Goal: Check status: Check status

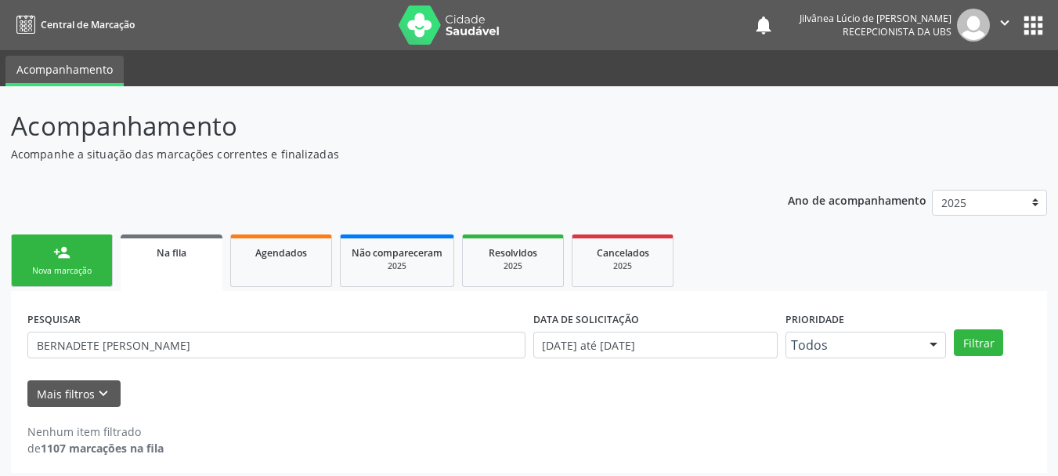
scroll to position [8, 0]
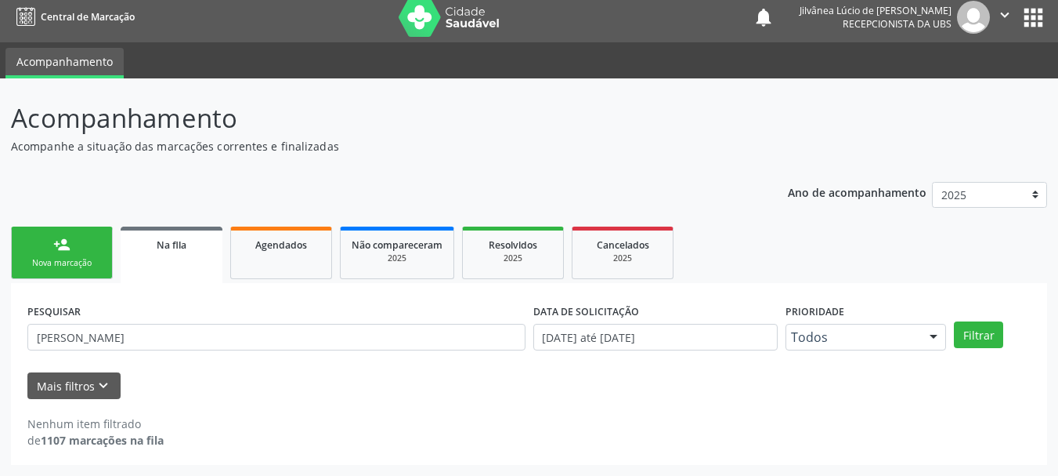
type input "[PERSON_NAME]"
click at [954, 321] on button "Filtrar" at bounding box center [978, 334] width 49 height 27
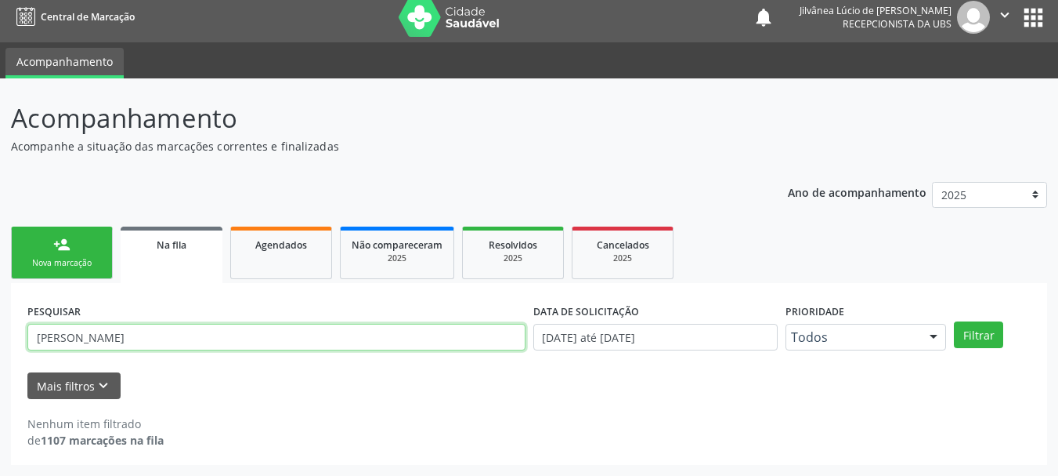
drag, startPoint x: 86, startPoint y: 334, endPoint x: 0, endPoint y: 327, distance: 86.5
click at [0, 327] on div "Acompanhamento Acompanhe a situação das marcações correntes e finalizadas Relat…" at bounding box center [529, 276] width 1058 height 397
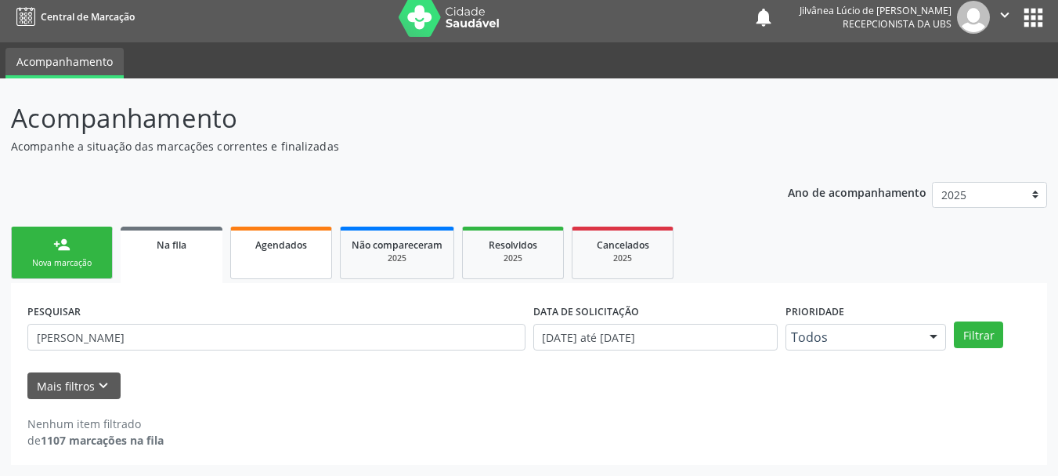
click at [267, 259] on link "Agendados" at bounding box center [281, 252] width 102 height 52
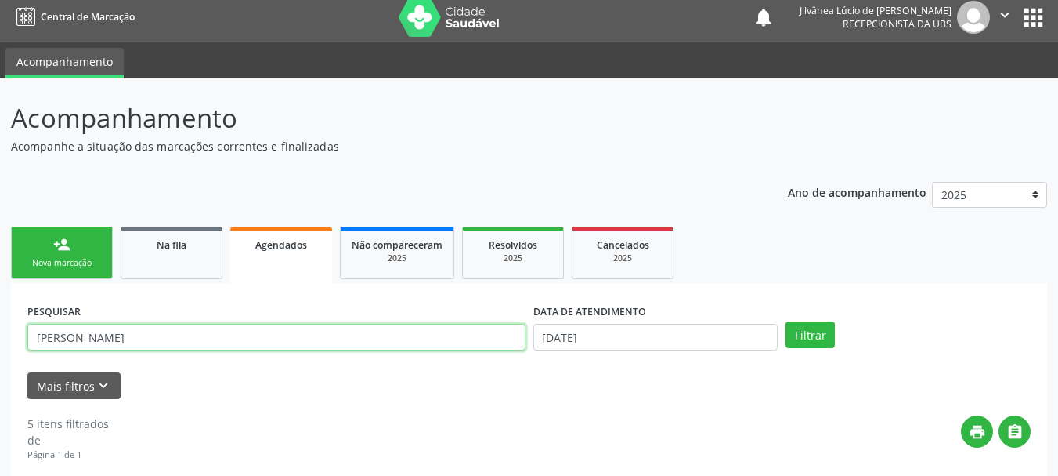
click at [162, 337] on input "[PERSON_NAME]" at bounding box center [276, 337] width 498 height 27
drag, startPoint x: 162, startPoint y: 337, endPoint x: 0, endPoint y: 353, distance: 162.9
paste input "[PERSON_NAME]"
type input "[PERSON_NAME]"
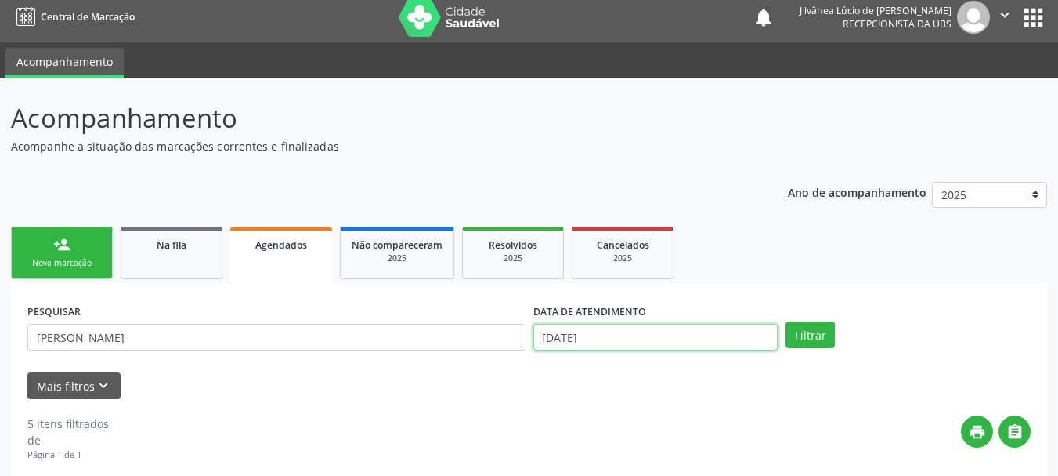
click at [665, 332] on input "[DATE]" at bounding box center [655, 337] width 245 height 27
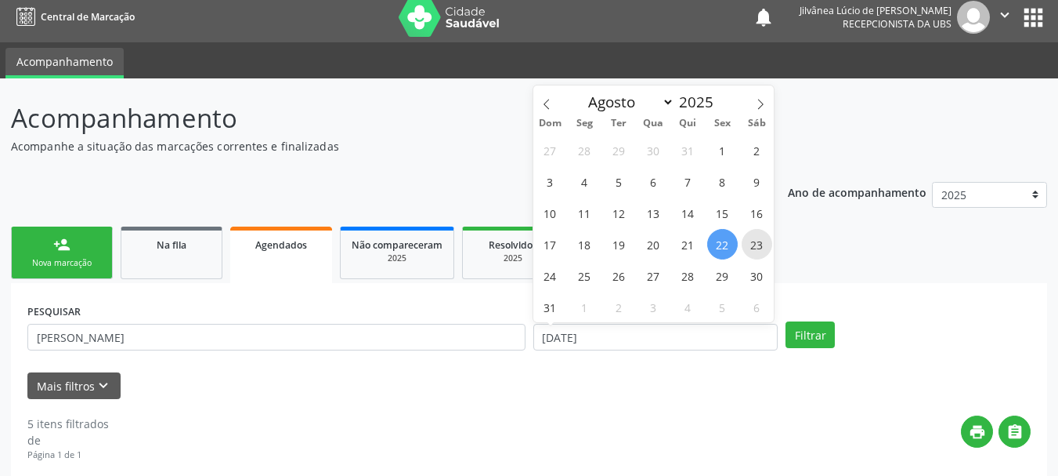
click at [755, 243] on span "23" at bounding box center [757, 244] width 31 height 31
type input "[DATE]"
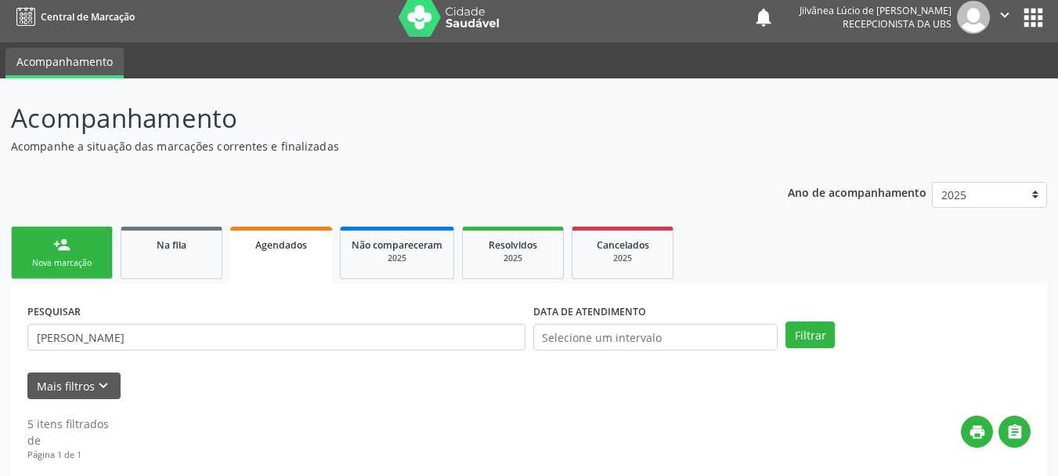
click at [818, 269] on ul "person_add Nova marcação Na fila Agendados Não compareceram 2025 Resolvidos 202…" at bounding box center [529, 252] width 1036 height 60
click at [815, 334] on button "Filtrar" at bounding box center [810, 334] width 49 height 27
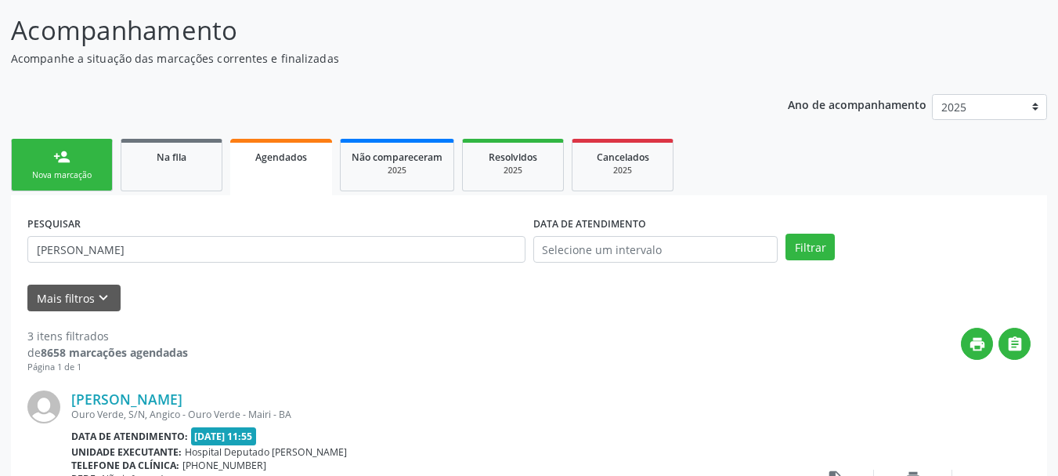
scroll to position [321, 0]
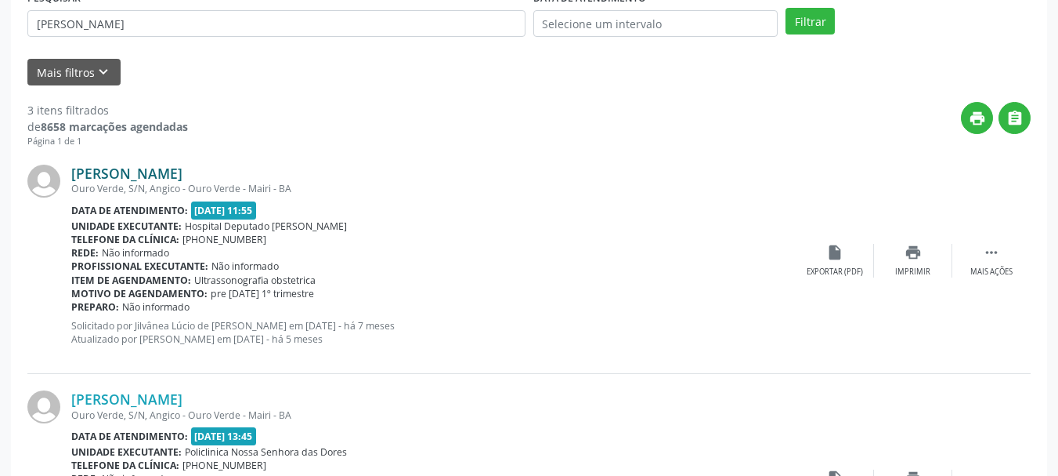
click at [132, 165] on link "[PERSON_NAME]" at bounding box center [126, 173] width 111 height 17
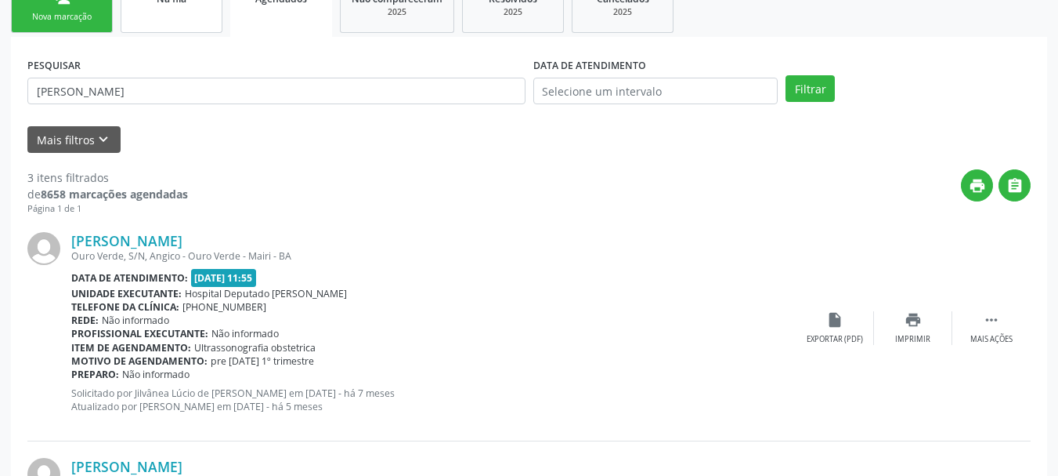
scroll to position [165, 0]
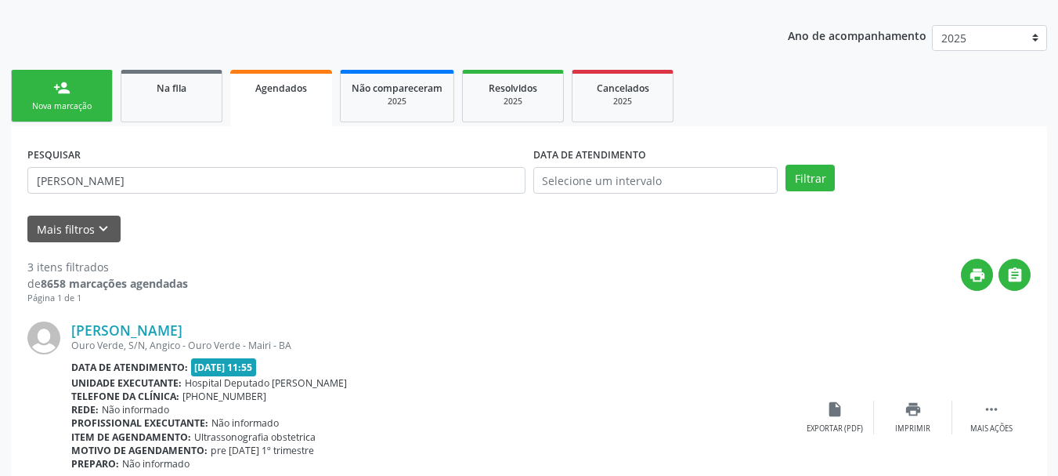
drag, startPoint x: 222, startPoint y: 194, endPoint x: 212, endPoint y: 193, distance: 11.1
click at [212, 193] on div "PESQUISAR [PERSON_NAME]" at bounding box center [277, 173] width 506 height 61
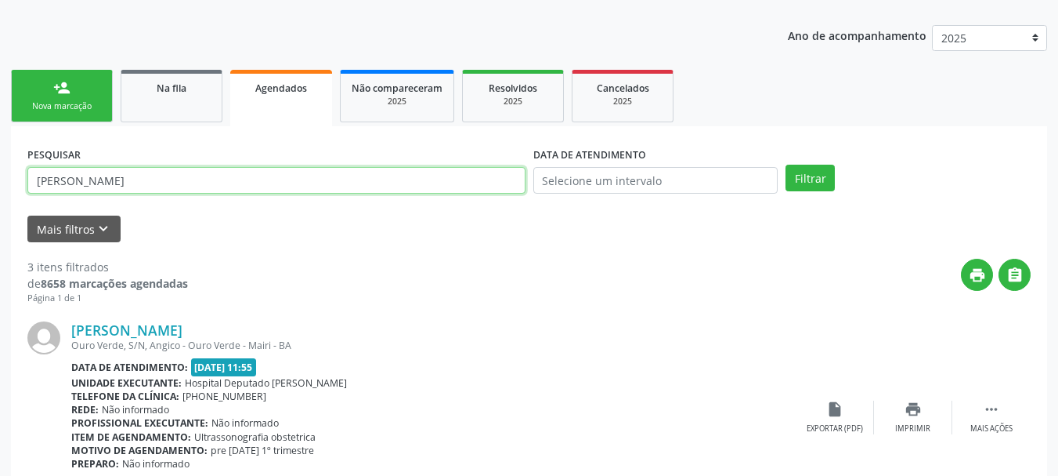
drag, startPoint x: 211, startPoint y: 180, endPoint x: 0, endPoint y: 177, distance: 210.8
click at [0, 177] on div "Acompanhamento Acompanhe a situação das marcações correntes e finalizadas Relat…" at bounding box center [529, 465] width 1058 height 1087
click at [786, 165] on button "Filtrar" at bounding box center [810, 178] width 49 height 27
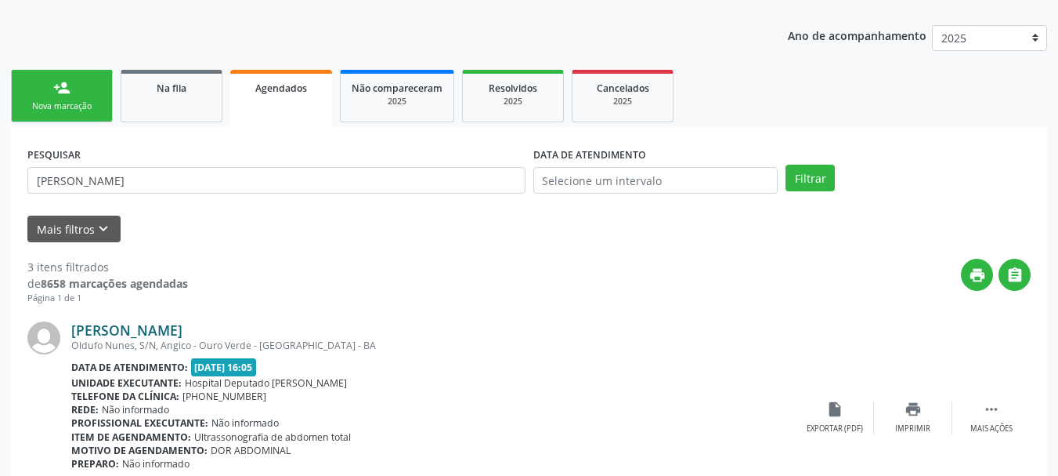
click at [128, 331] on link "[PERSON_NAME]" at bounding box center [126, 329] width 111 height 17
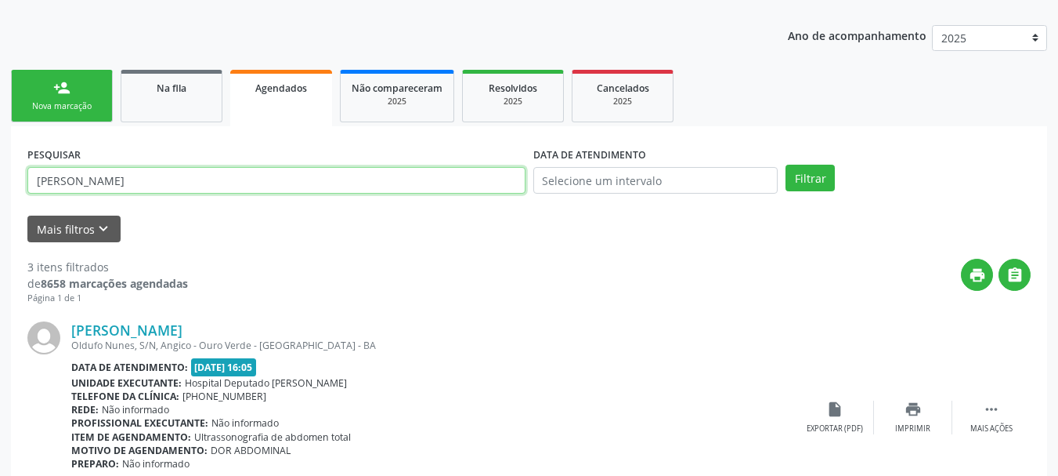
drag, startPoint x: 154, startPoint y: 186, endPoint x: 0, endPoint y: 189, distance: 154.3
click at [0, 189] on div "Acompanhamento Acompanhe a situação das marcações correntes e finalizadas Relat…" at bounding box center [529, 465] width 1058 height 1087
click at [786, 165] on button "Filtrar" at bounding box center [810, 178] width 49 height 27
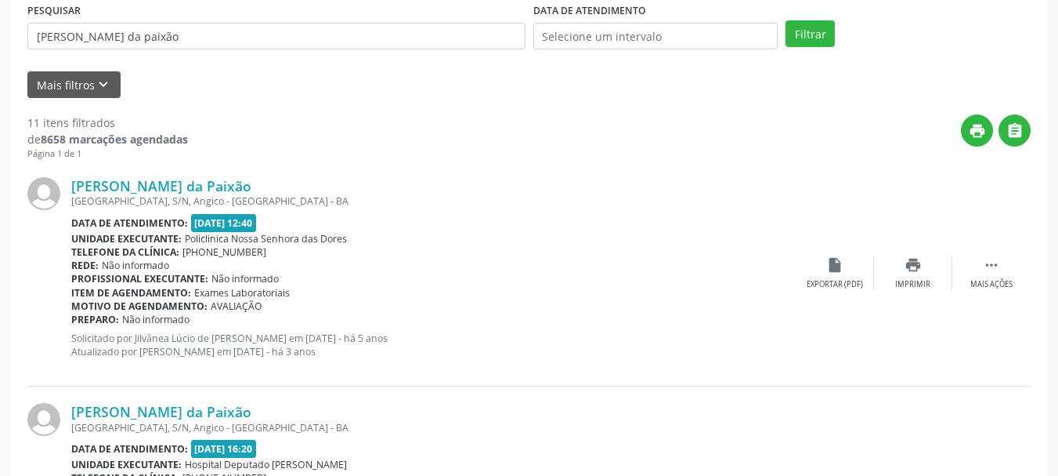
scroll to position [321, 0]
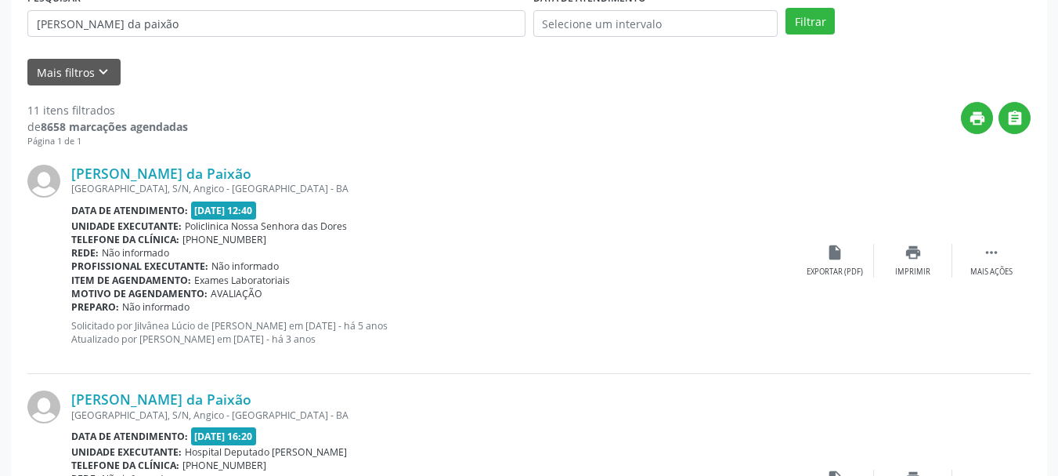
click at [117, 182] on div "[GEOGRAPHIC_DATA], S/N, Angico - [GEOGRAPHIC_DATA] - BA" at bounding box center [433, 188] width 725 height 13
click at [121, 178] on link "[PERSON_NAME] da Paixão" at bounding box center [161, 173] width 180 height 17
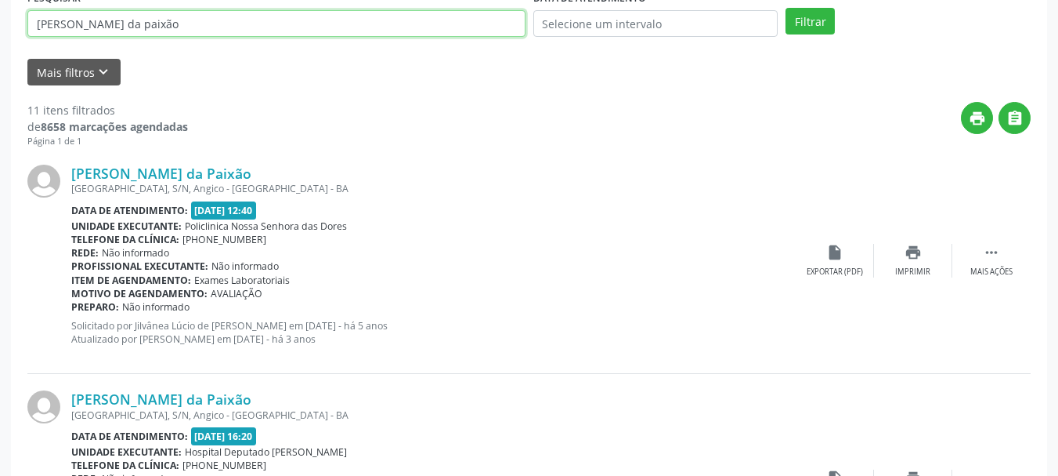
drag, startPoint x: 161, startPoint y: 25, endPoint x: 0, endPoint y: 26, distance: 160.6
click at [786, 8] on button "Filtrar" at bounding box center [810, 21] width 49 height 27
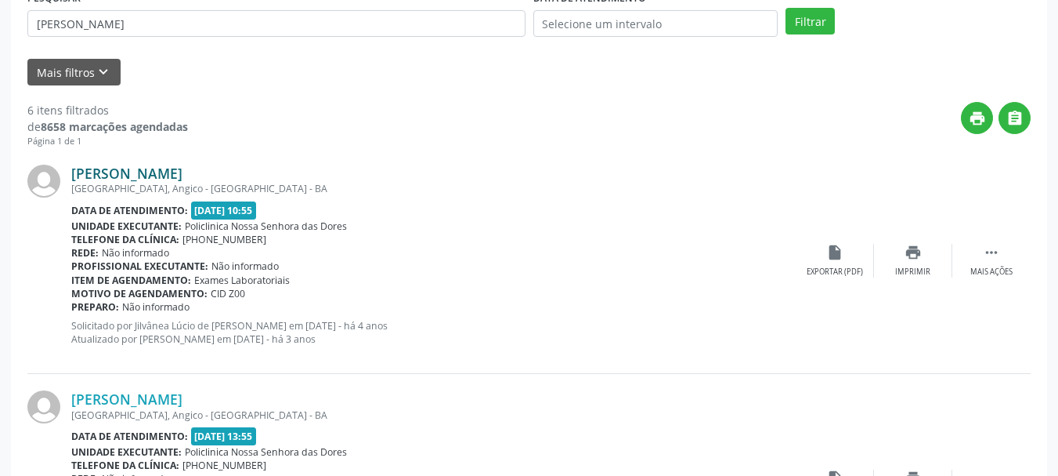
click at [144, 180] on link "[PERSON_NAME]" at bounding box center [126, 173] width 111 height 17
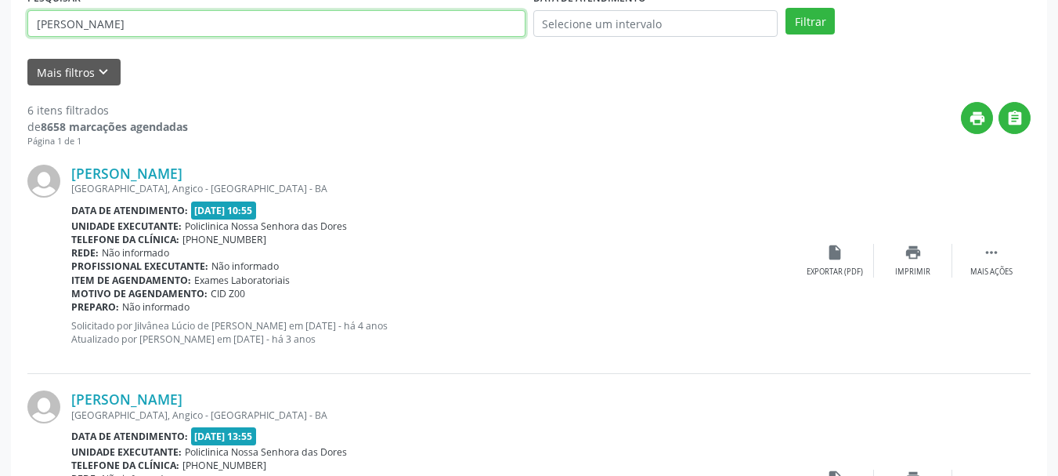
drag, startPoint x: 161, startPoint y: 20, endPoint x: 0, endPoint y: 21, distance: 161.4
click at [786, 8] on button "Filtrar" at bounding box center [810, 21] width 49 height 27
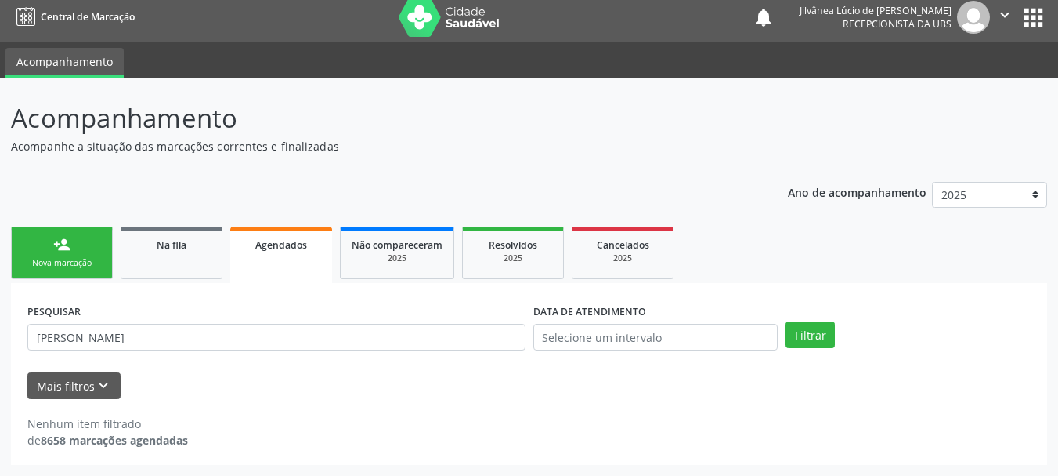
scroll to position [8, 0]
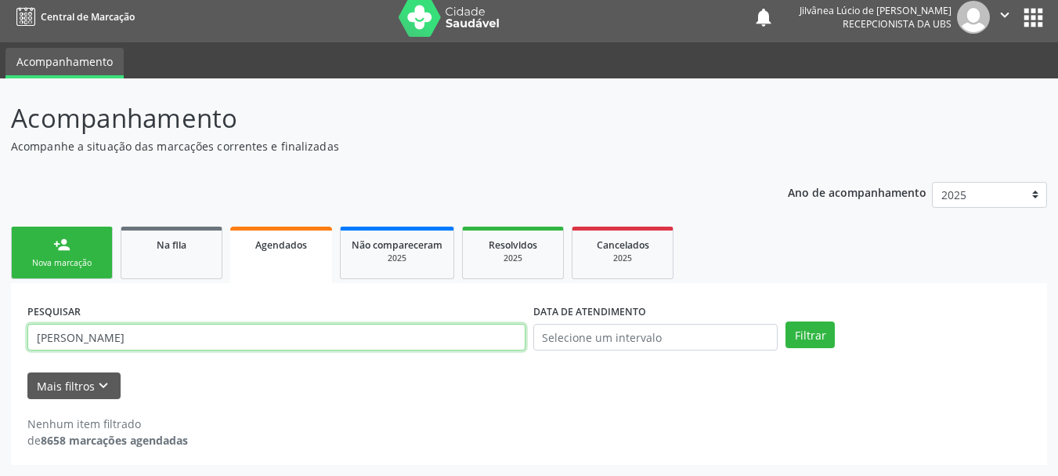
drag, startPoint x: 86, startPoint y: 331, endPoint x: 206, endPoint y: 338, distance: 120.1
click at [206, 338] on input "[PERSON_NAME]" at bounding box center [276, 337] width 498 height 27
click at [786, 321] on button "Filtrar" at bounding box center [810, 334] width 49 height 27
click at [49, 340] on input "juscinete" at bounding box center [276, 337] width 498 height 27
click at [786, 321] on button "Filtrar" at bounding box center [810, 334] width 49 height 27
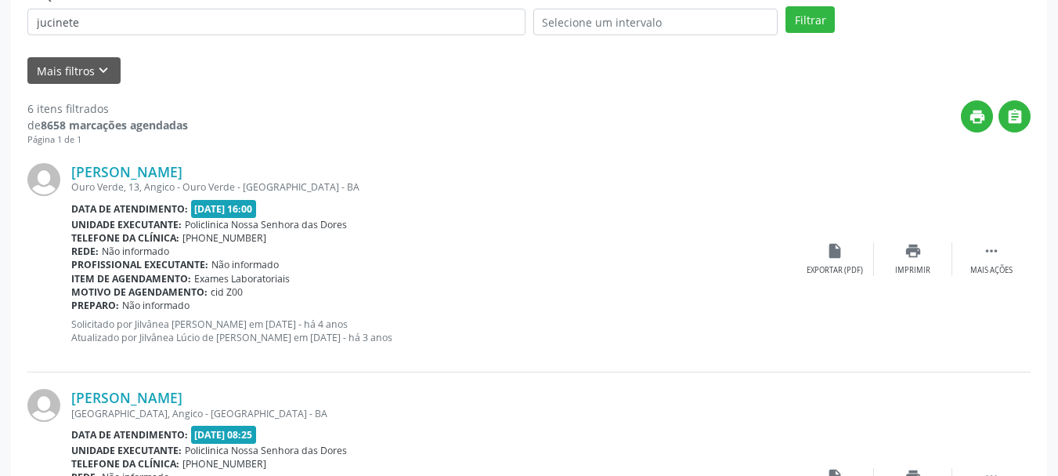
scroll to position [478, 0]
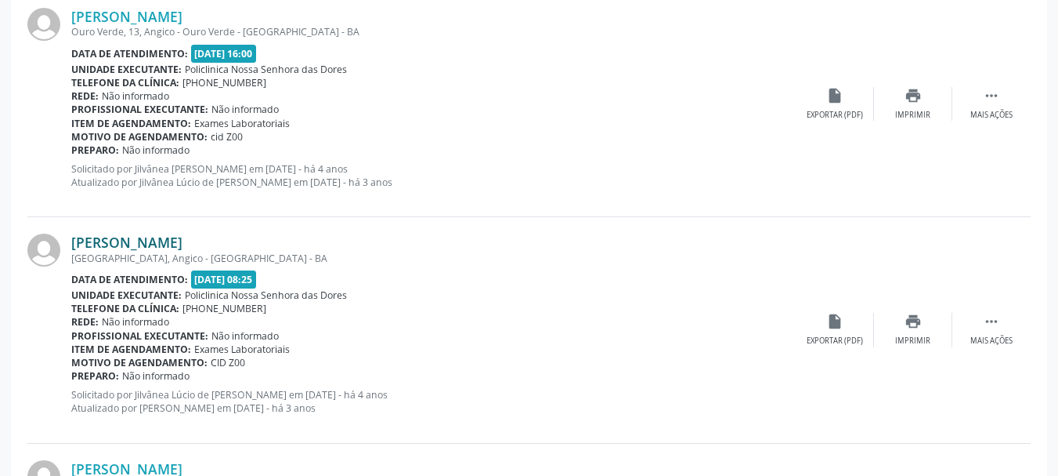
click at [125, 239] on link "[PERSON_NAME]" at bounding box center [126, 241] width 111 height 17
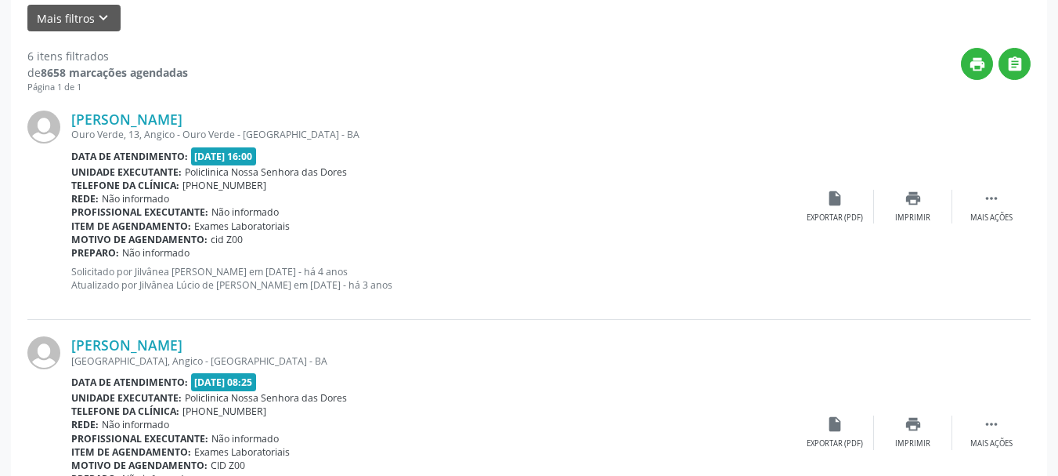
scroll to position [165, 0]
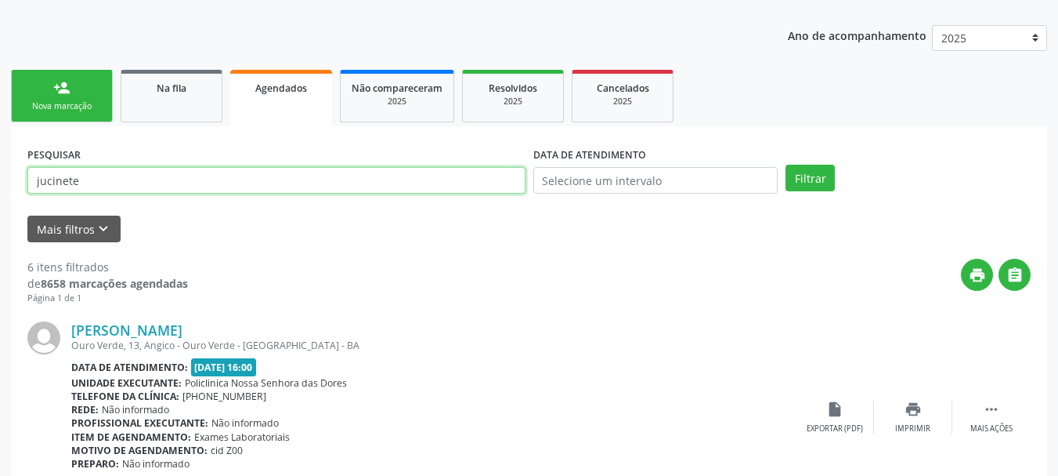
drag, startPoint x: 131, startPoint y: 175, endPoint x: 0, endPoint y: 159, distance: 131.8
click at [786, 165] on button "Filtrar" at bounding box center [810, 178] width 49 height 27
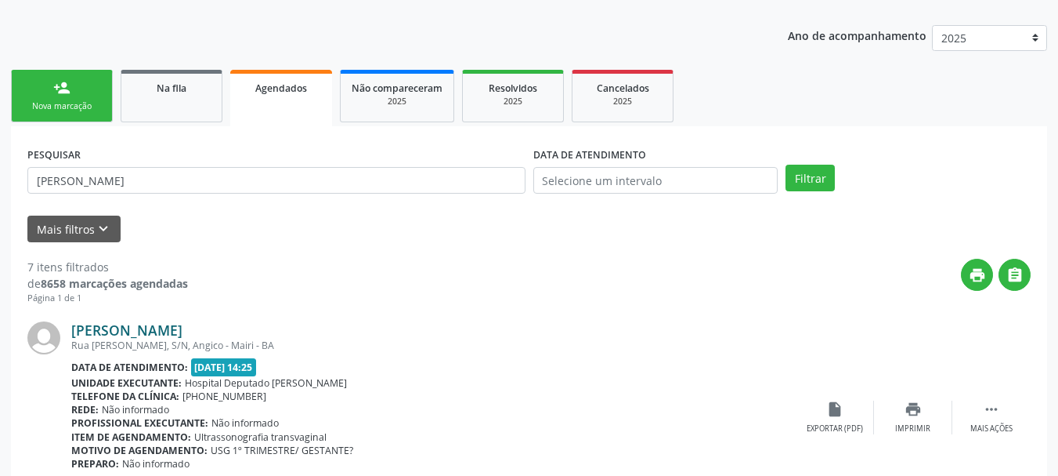
click at [183, 331] on link "[PERSON_NAME]" at bounding box center [126, 329] width 111 height 17
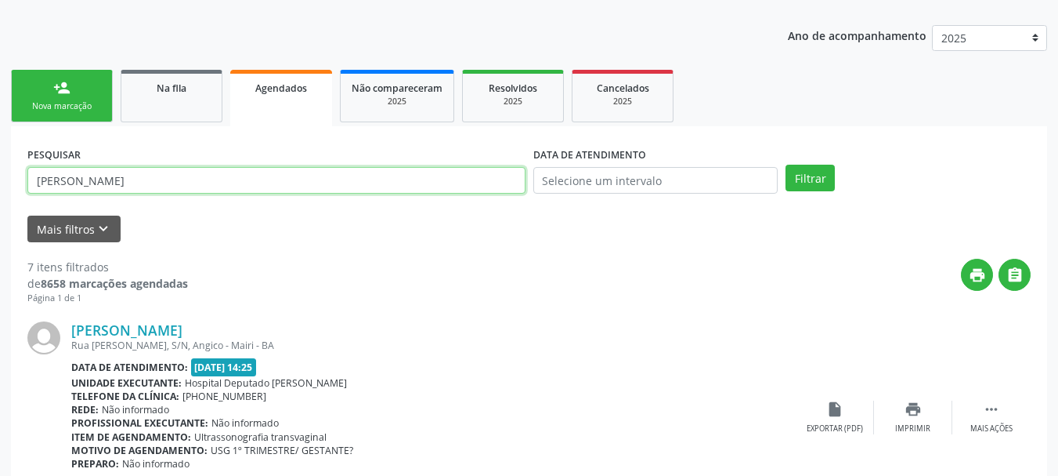
drag, startPoint x: 132, startPoint y: 186, endPoint x: 0, endPoint y: 180, distance: 132.5
click at [786, 165] on button "Filtrar" at bounding box center [810, 178] width 49 height 27
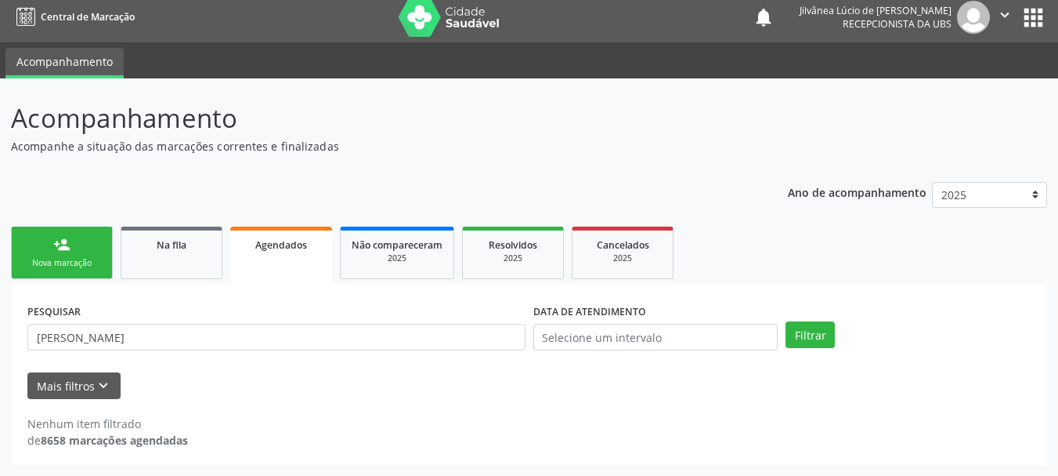
scroll to position [8, 0]
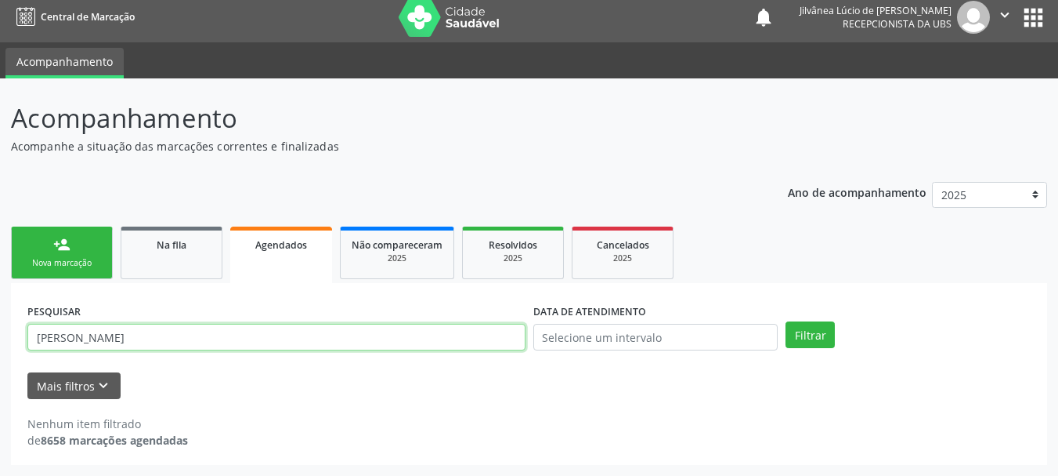
click at [86, 327] on input "[PERSON_NAME]" at bounding box center [276, 337] width 498 height 27
click at [786, 321] on button "Filtrar" at bounding box center [810, 334] width 49 height 27
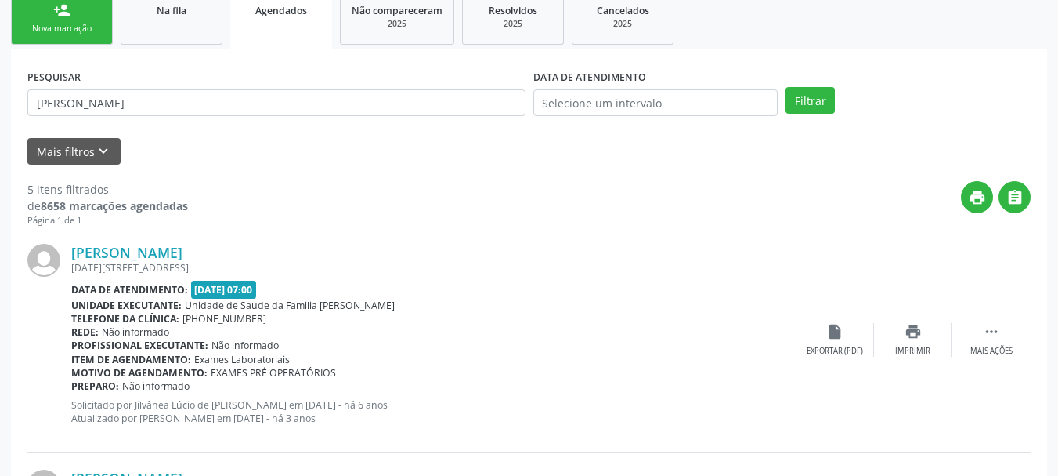
scroll to position [243, 0]
click at [140, 249] on link "[PERSON_NAME]" at bounding box center [126, 251] width 111 height 17
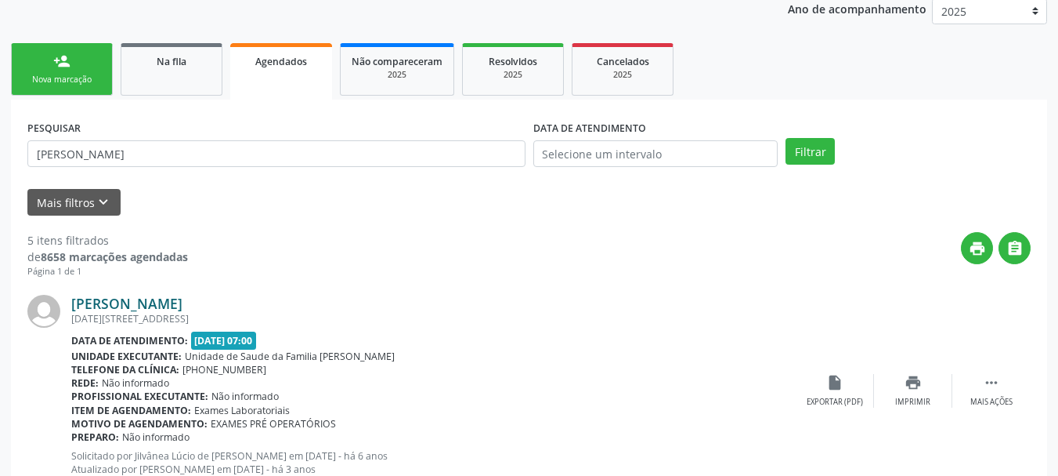
scroll to position [165, 0]
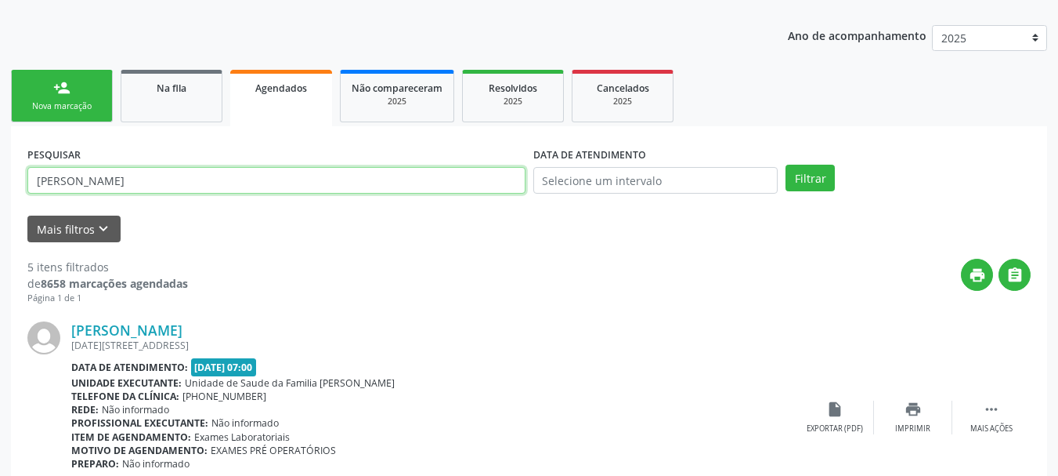
drag, startPoint x: 128, startPoint y: 179, endPoint x: 0, endPoint y: 189, distance: 128.9
click at [786, 165] on button "Filtrar" at bounding box center [810, 178] width 49 height 27
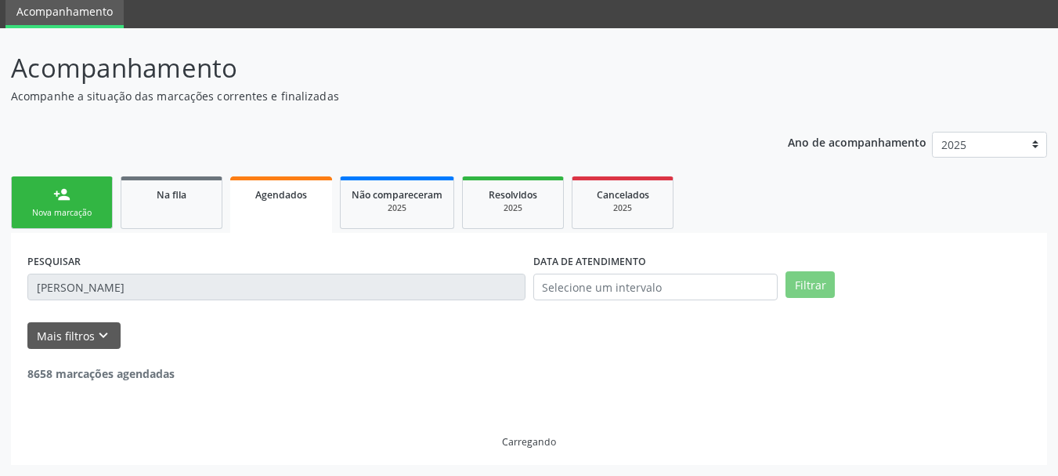
scroll to position [8, 0]
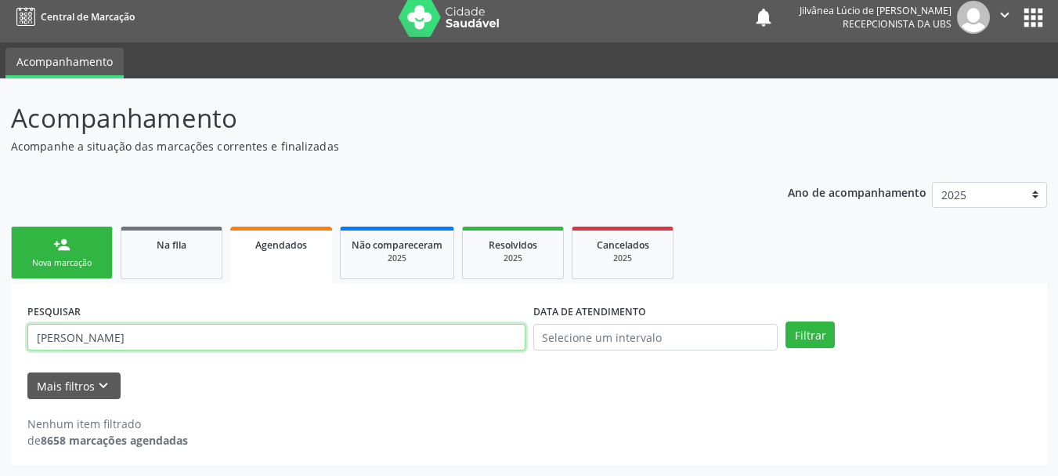
drag, startPoint x: 102, startPoint y: 342, endPoint x: 54, endPoint y: 345, distance: 47.9
click at [54, 345] on input "[PERSON_NAME]" at bounding box center [276, 337] width 498 height 27
click at [786, 321] on button "Filtrar" at bounding box center [810, 334] width 49 height 27
drag, startPoint x: 67, startPoint y: 345, endPoint x: 0, endPoint y: 338, distance: 66.9
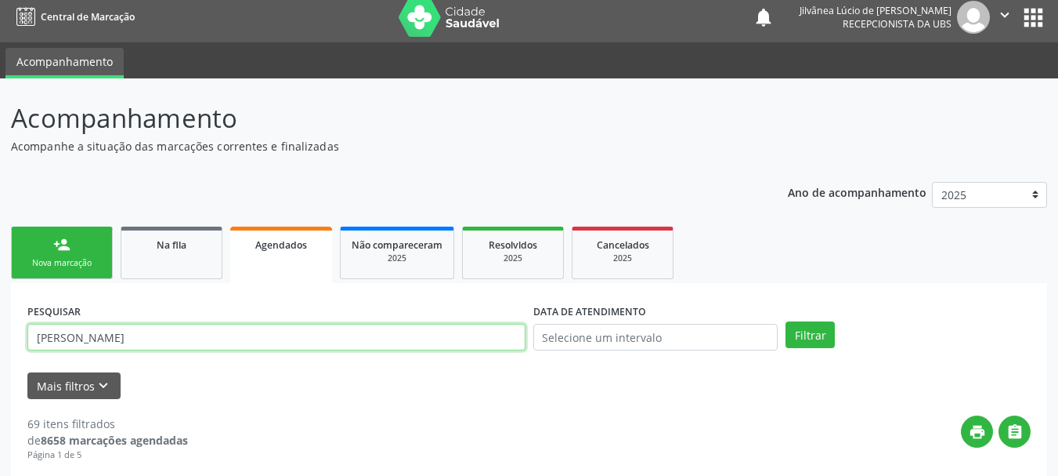
click at [786, 321] on button "Filtrar" at bounding box center [810, 334] width 49 height 27
click at [114, 342] on input "[PERSON_NAME]" at bounding box center [276, 337] width 498 height 27
click at [786, 321] on button "Filtrar" at bounding box center [810, 334] width 49 height 27
drag, startPoint x: 120, startPoint y: 338, endPoint x: 84, endPoint y: 338, distance: 36.0
click at [84, 338] on input "[PERSON_NAME]" at bounding box center [276, 337] width 498 height 27
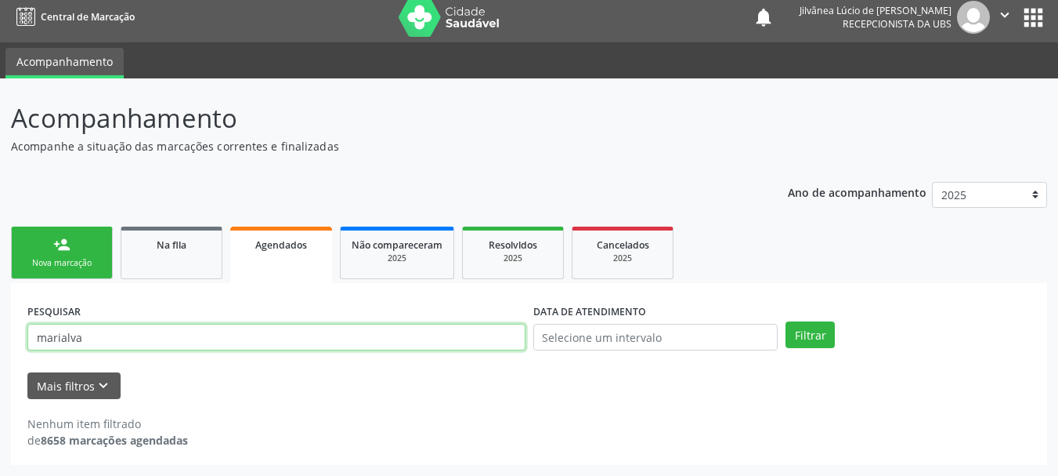
click at [786, 321] on button "Filtrar" at bounding box center [810, 334] width 49 height 27
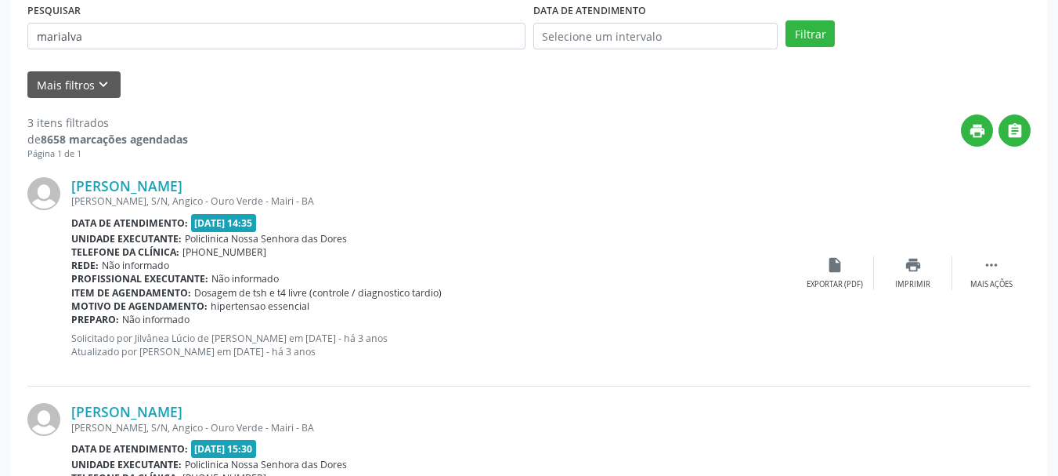
scroll to position [150, 0]
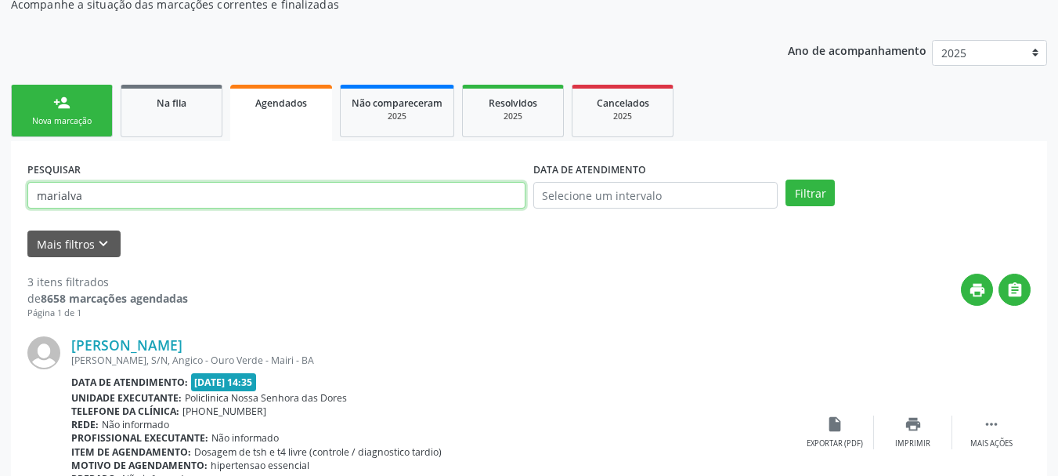
drag, startPoint x: 128, startPoint y: 199, endPoint x: 0, endPoint y: 210, distance: 128.9
click at [0, 210] on div "Acompanhamento Acompanhe a situação das marcações correntes e finalizadas Relat…" at bounding box center [529, 480] width 1058 height 1087
click at [786, 179] on button "Filtrar" at bounding box center [810, 192] width 49 height 27
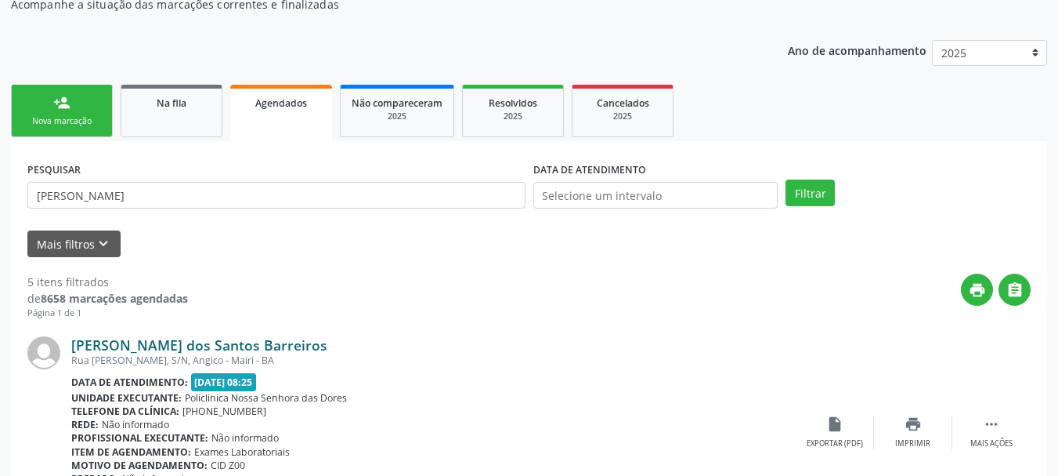
click at [167, 345] on link "[PERSON_NAME] dos Santos Barreiros" at bounding box center [199, 344] width 256 height 17
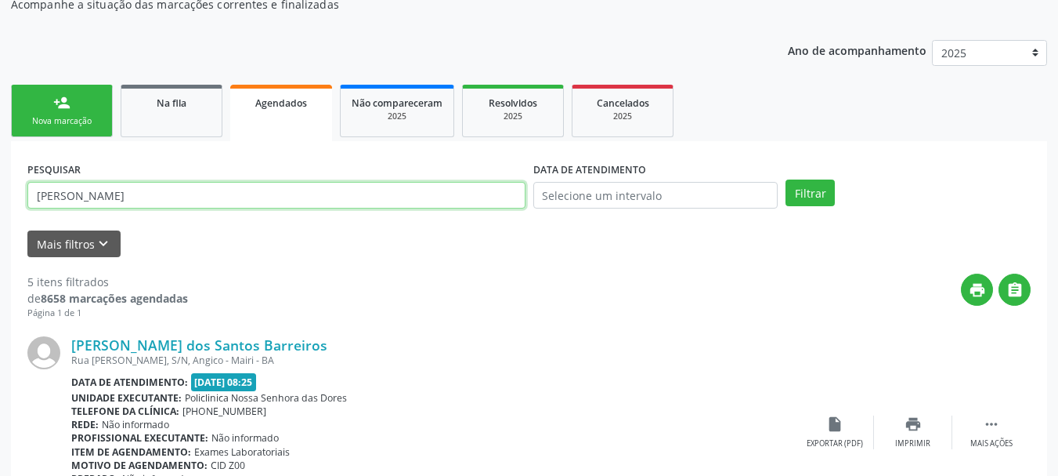
drag, startPoint x: 187, startPoint y: 196, endPoint x: 0, endPoint y: 190, distance: 187.3
click at [786, 179] on button "Filtrar" at bounding box center [810, 192] width 49 height 27
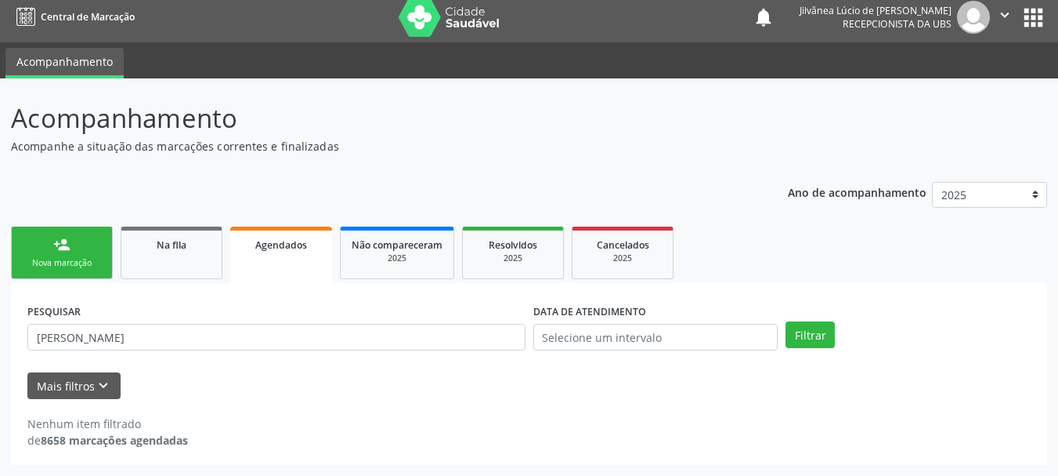
scroll to position [8, 0]
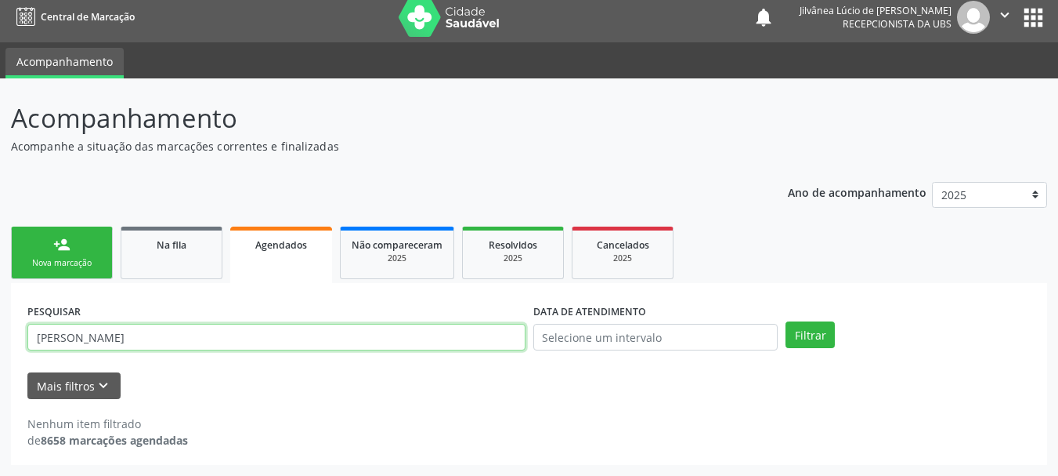
click at [67, 332] on input "[PERSON_NAME]" at bounding box center [276, 337] width 498 height 27
click at [786, 321] on button "Filtrar" at bounding box center [810, 334] width 49 height 27
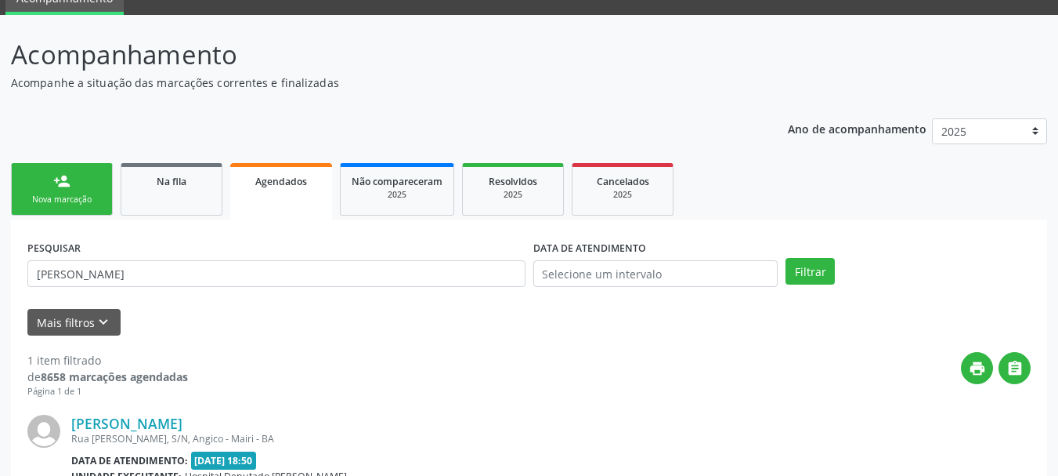
scroll to position [165, 0]
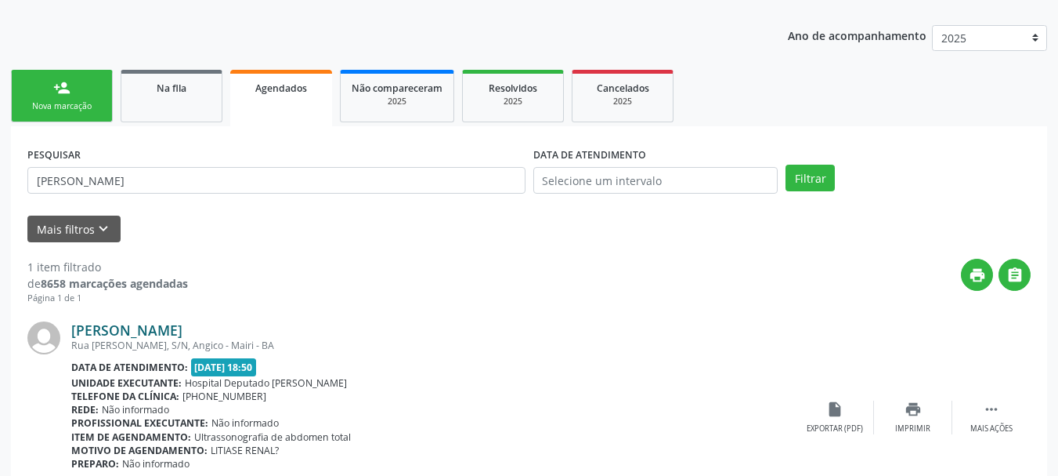
click at [151, 321] on link "[PERSON_NAME]" at bounding box center [126, 329] width 111 height 17
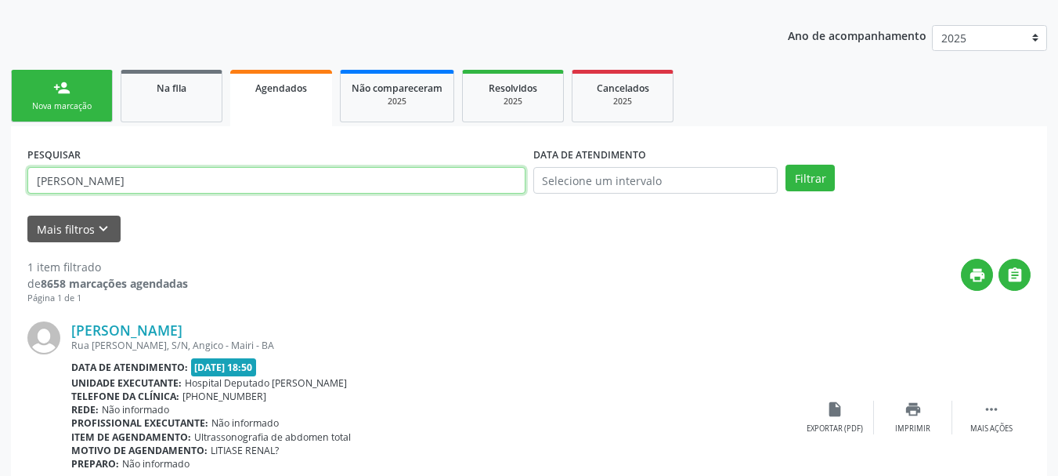
drag, startPoint x: 118, startPoint y: 189, endPoint x: 0, endPoint y: 191, distance: 117.5
click at [0, 191] on div "Acompanhamento Acompanhe a situação das marcações correntes e finalizadas Relat…" at bounding box center [529, 239] width 1058 height 635
type input "[PERSON_NAME]"
click at [786, 165] on button "Filtrar" at bounding box center [810, 178] width 49 height 27
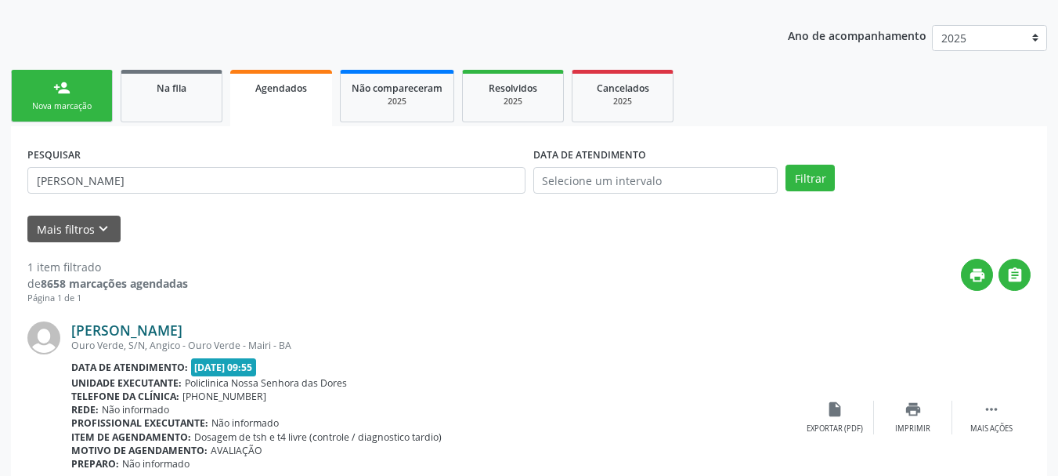
click at [158, 327] on link "[PERSON_NAME]" at bounding box center [126, 329] width 111 height 17
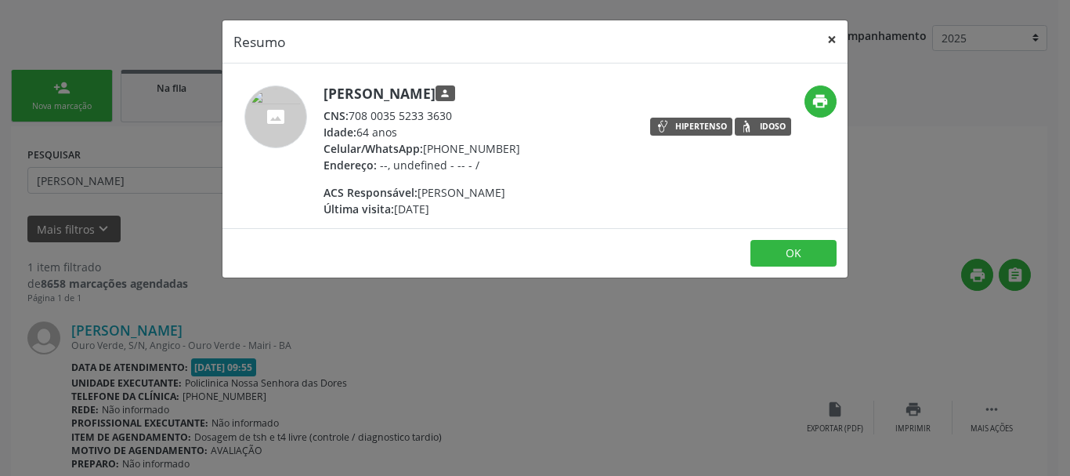
click at [826, 50] on button "×" at bounding box center [831, 39] width 31 height 38
